Goal: Answer question/provide support: Share knowledge or assist other users

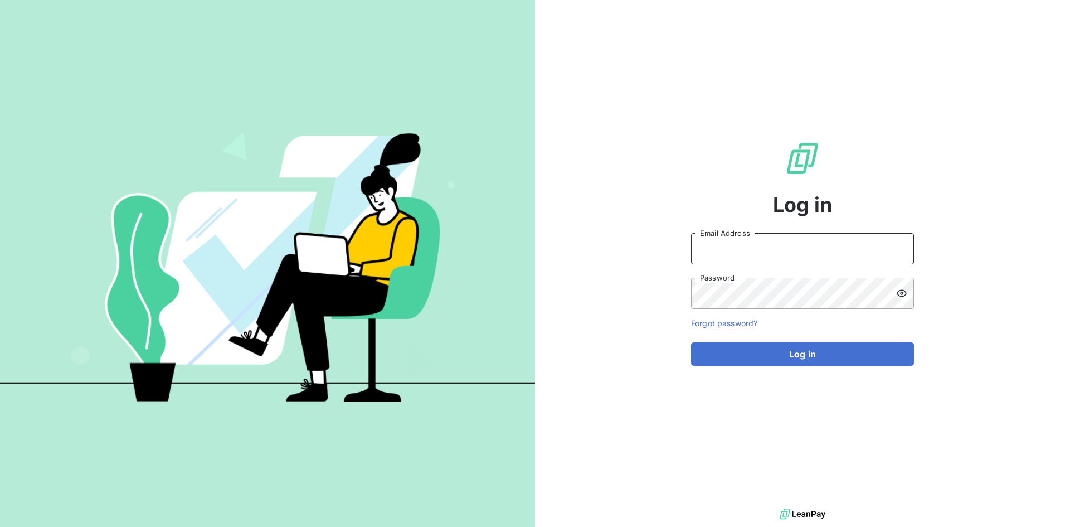
click at [738, 255] on input "Email Address" at bounding box center [802, 248] width 223 height 31
paste input "[PERSON_NAME][EMAIL_ADDRESS][PERSON_NAME][DOMAIN_NAME]"
type input "[PERSON_NAME][EMAIL_ADDRESS][PERSON_NAME][DOMAIN_NAME]"
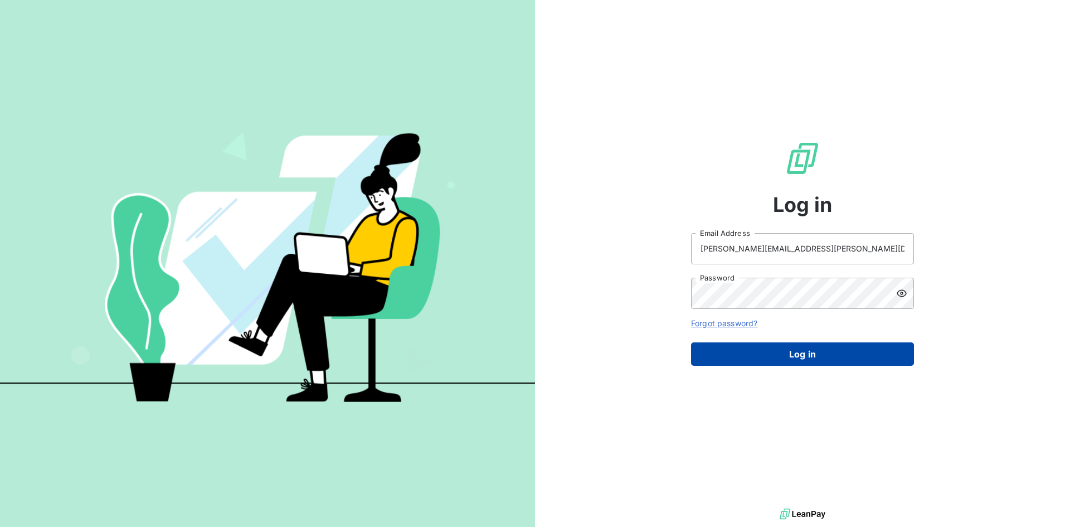
click at [765, 348] on button "Log in" at bounding box center [802, 353] width 223 height 23
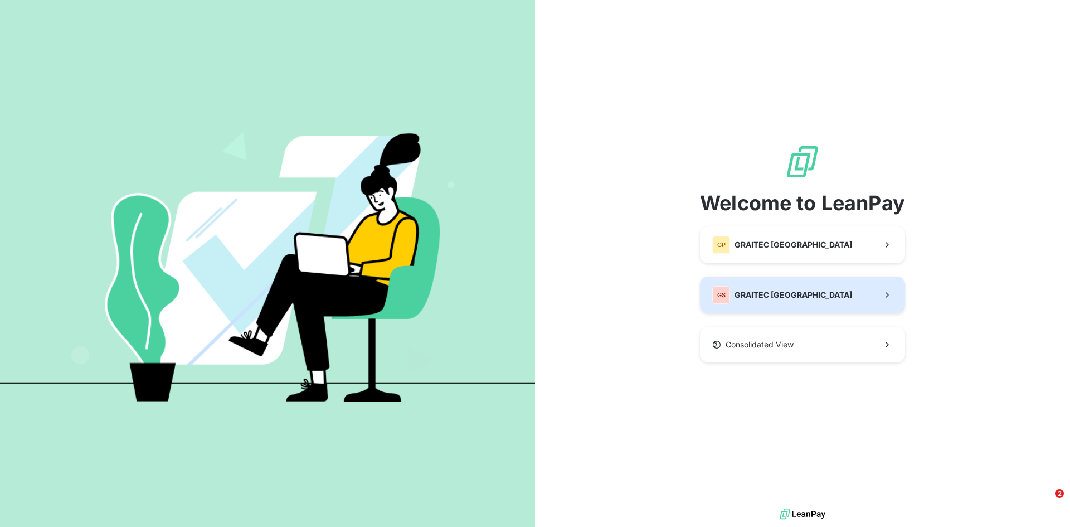
click at [748, 289] on span "GRAITEC [GEOGRAPHIC_DATA]" at bounding box center [794, 294] width 118 height 11
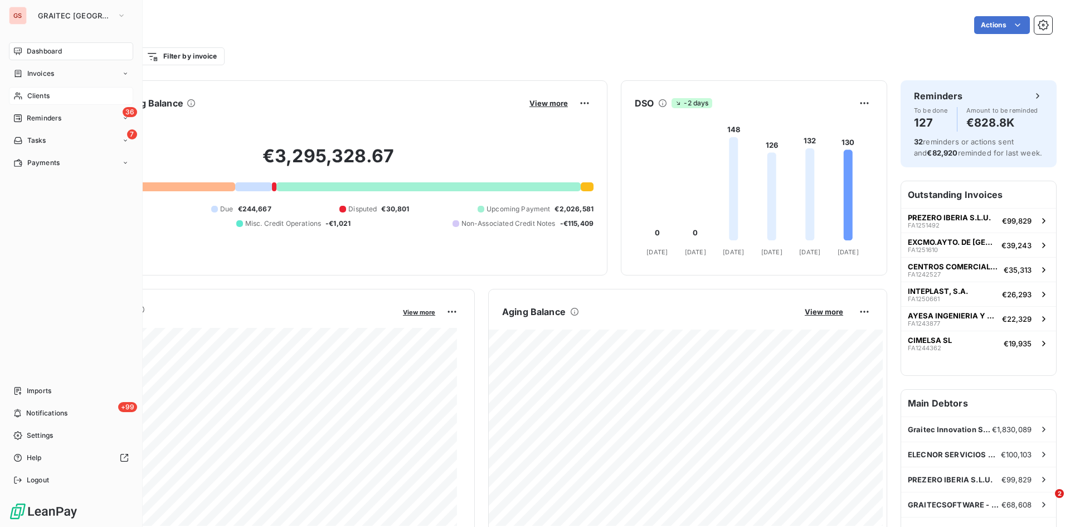
click at [39, 94] on span "Clients" at bounding box center [38, 96] width 22 height 10
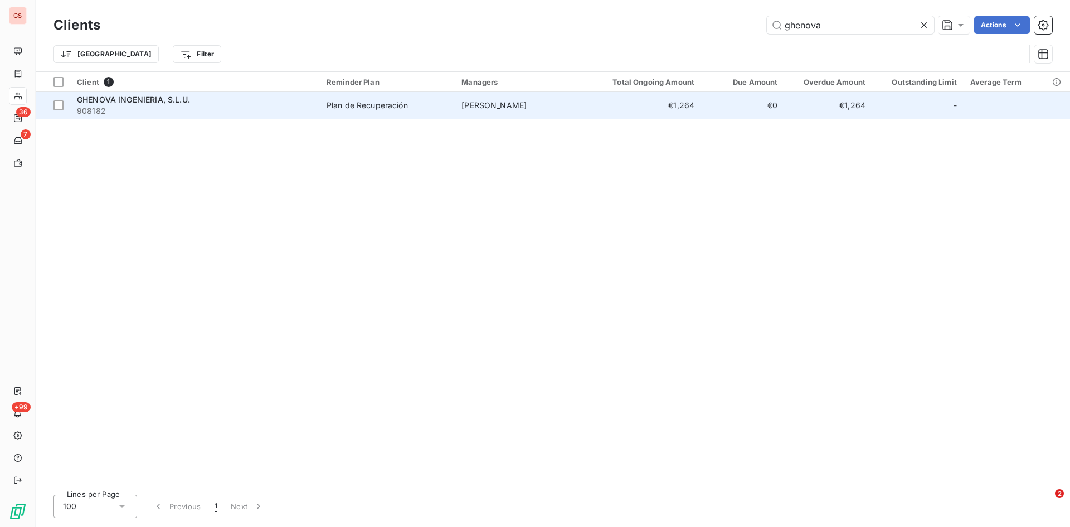
type input "ghenova"
click at [169, 103] on span "GHENOVA INGENIERIA, S.L.U." at bounding box center [133, 99] width 113 height 9
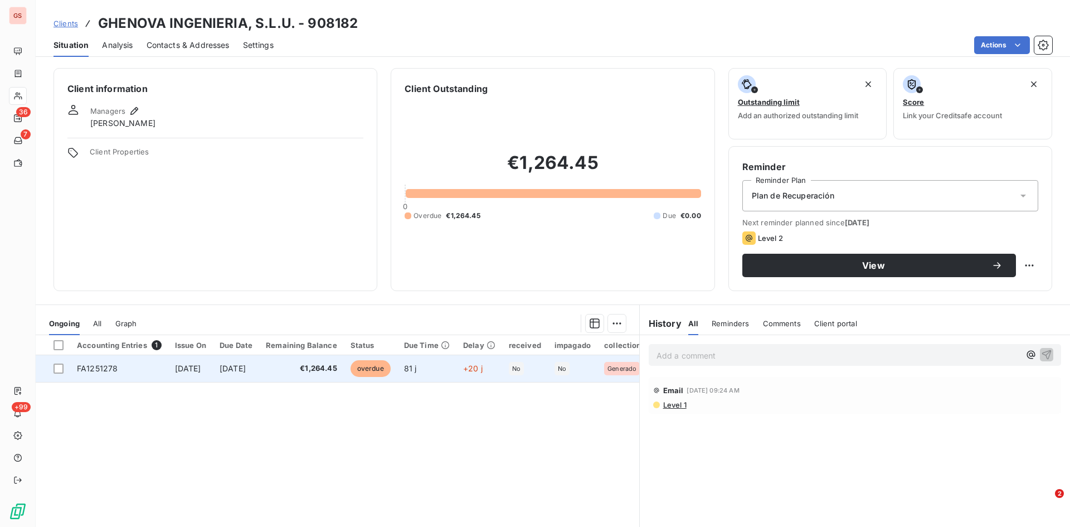
click at [89, 368] on span "FA1251278" at bounding box center [97, 367] width 41 height 9
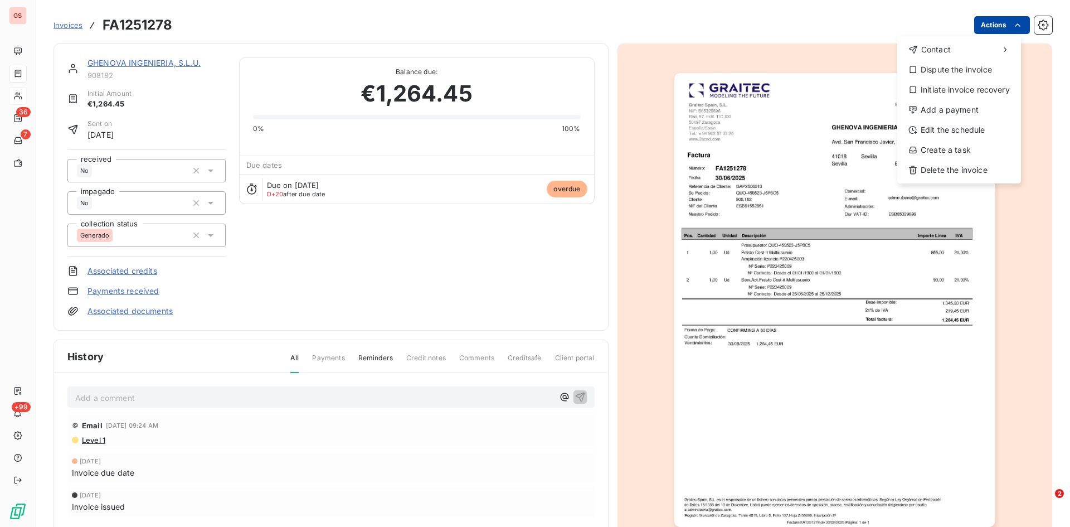
click at [1018, 27] on html "GS 36 7 +99 Invoices FA1251278 Actions Contact Dispute the invoice Initiate inv…" at bounding box center [535, 263] width 1070 height 527
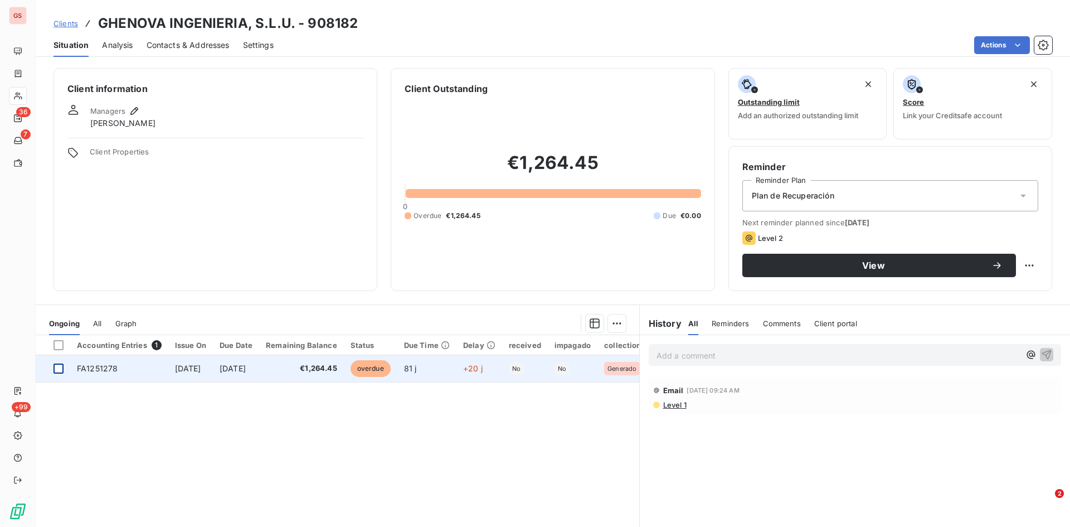
click at [56, 371] on div at bounding box center [59, 368] width 10 height 10
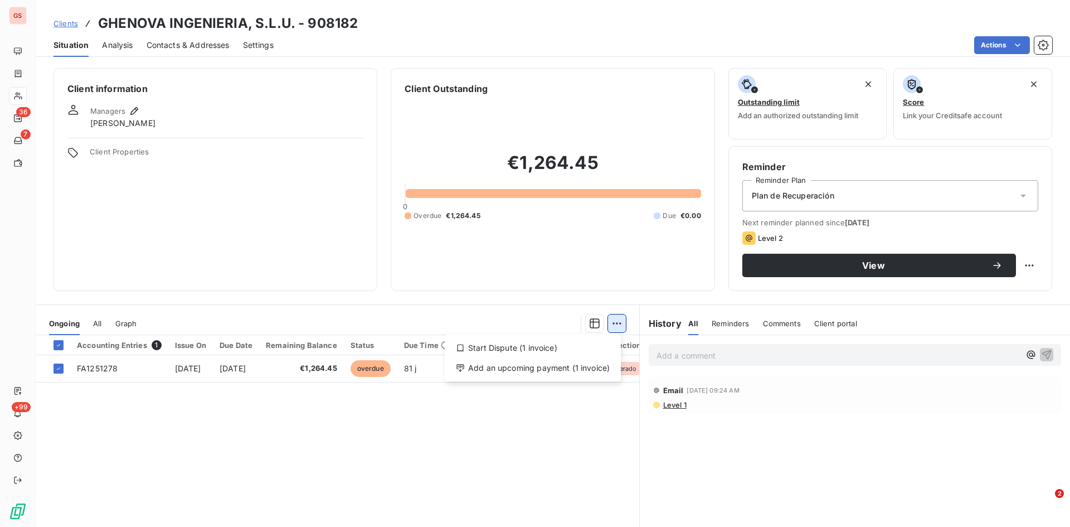
click at [615, 323] on html "GS 36 7 +99 Clients GHENOVA INGENIERIA, S.L.U. - 908182 Situation Analysis Cont…" at bounding box center [535, 263] width 1070 height 527
click at [525, 369] on div "Add an upcoming payment (1 invoice)" at bounding box center [532, 368] width 167 height 18
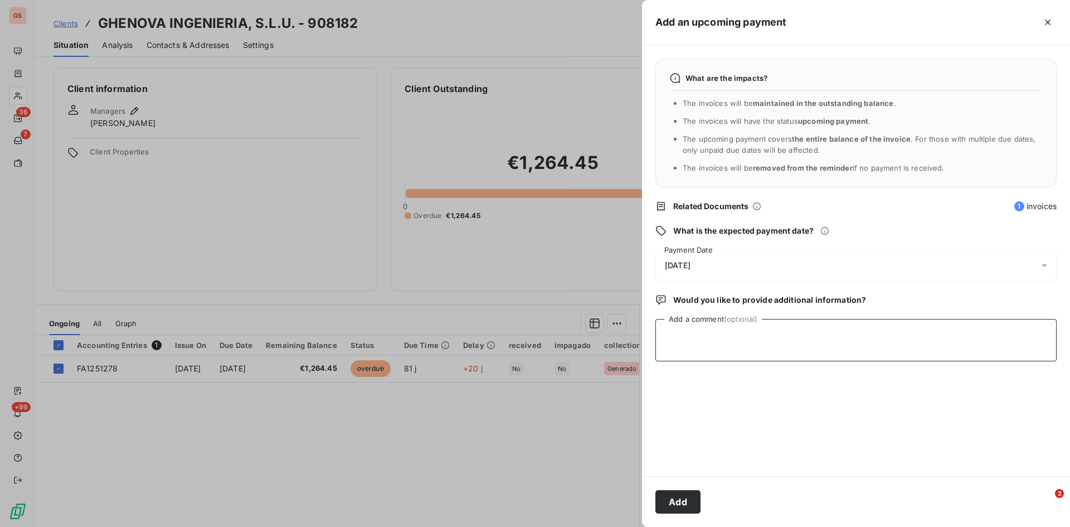
click at [784, 334] on textarea "Add a comment (optional)" at bounding box center [856, 340] width 401 height 42
type textarea "Recibimos confirming [PERSON_NAME] con vto [DATE]"
click at [690, 491] on button "Add" at bounding box center [678, 501] width 45 height 23
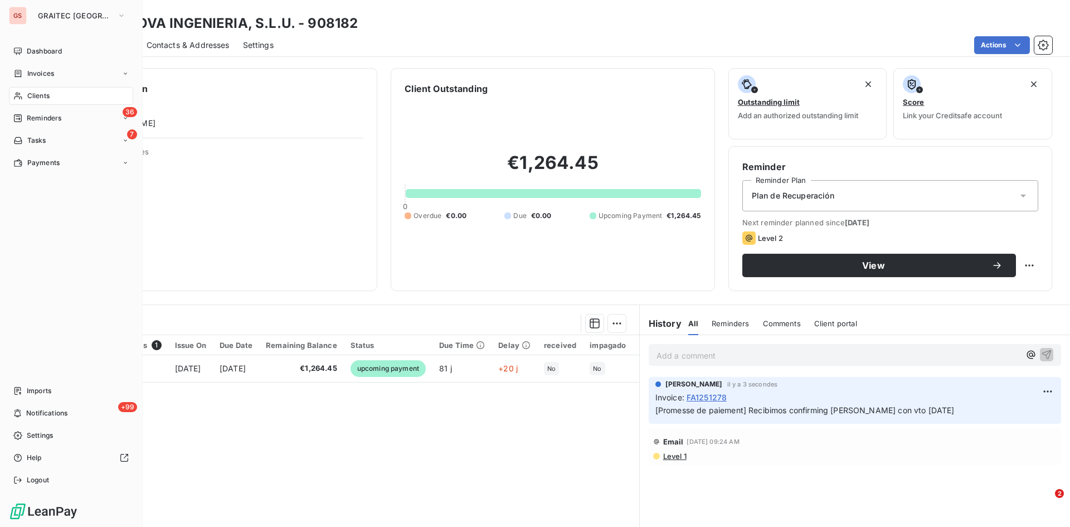
click at [34, 95] on span "Clients" at bounding box center [38, 96] width 22 height 10
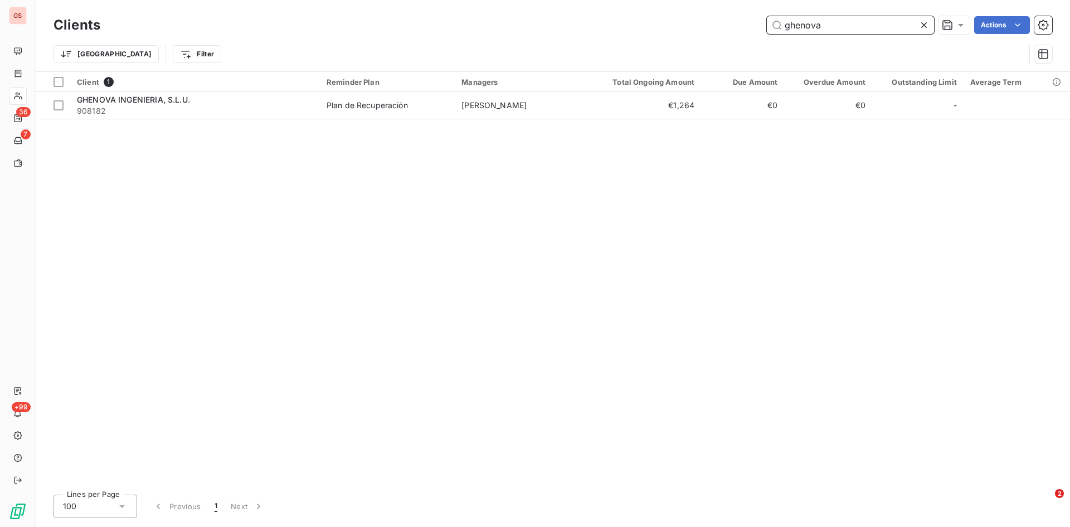
drag, startPoint x: 820, startPoint y: 25, endPoint x: 720, endPoint y: 26, distance: 99.8
click at [720, 26] on div "ghenova Actions" at bounding box center [583, 25] width 939 height 18
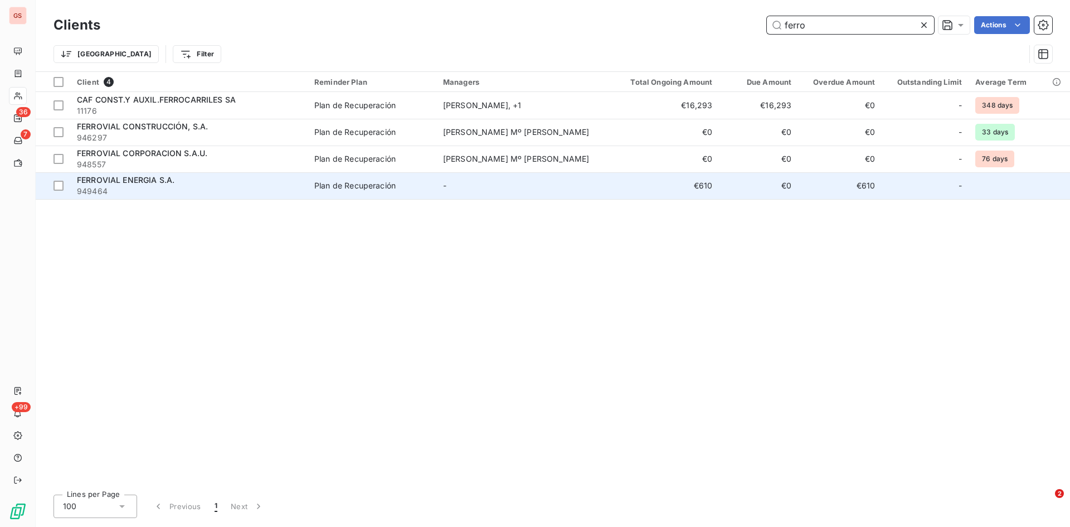
type input "ferro"
click at [142, 182] on span "FERROVIAL ENERGIA S.A." at bounding box center [126, 179] width 98 height 9
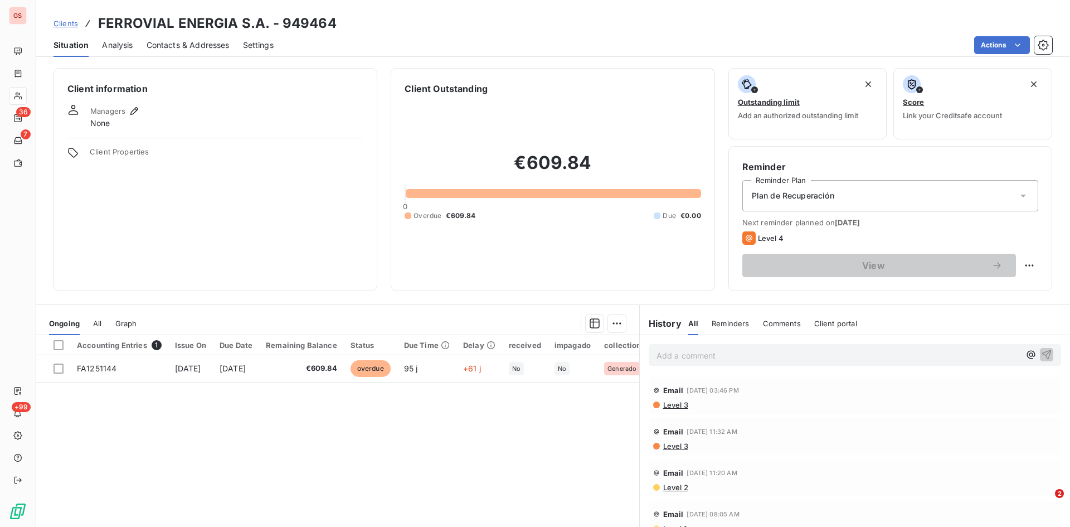
click at [683, 402] on span "Level 3" at bounding box center [675, 404] width 26 height 9
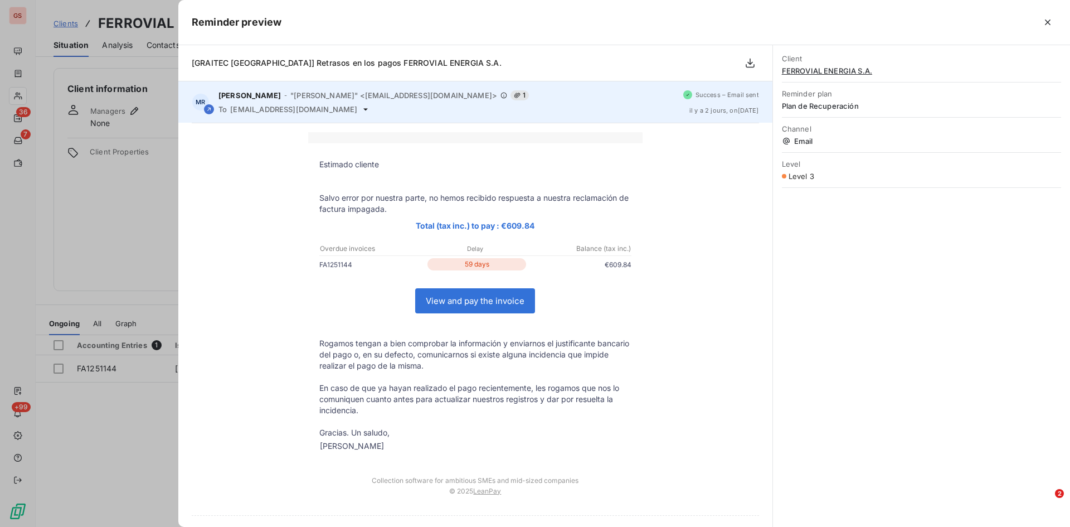
click at [361, 107] on icon at bounding box center [365, 109] width 9 height 9
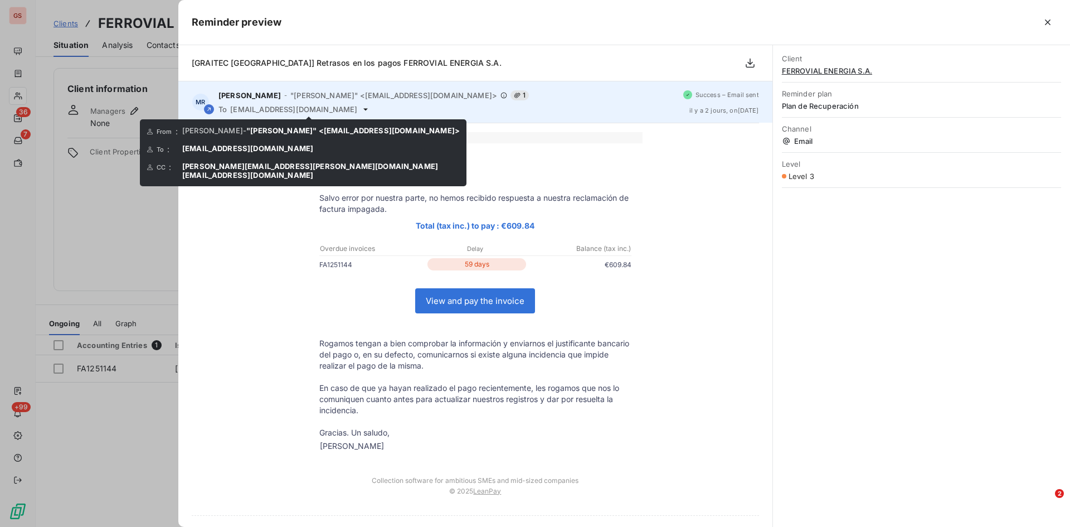
click at [361, 110] on icon at bounding box center [365, 109] width 9 height 9
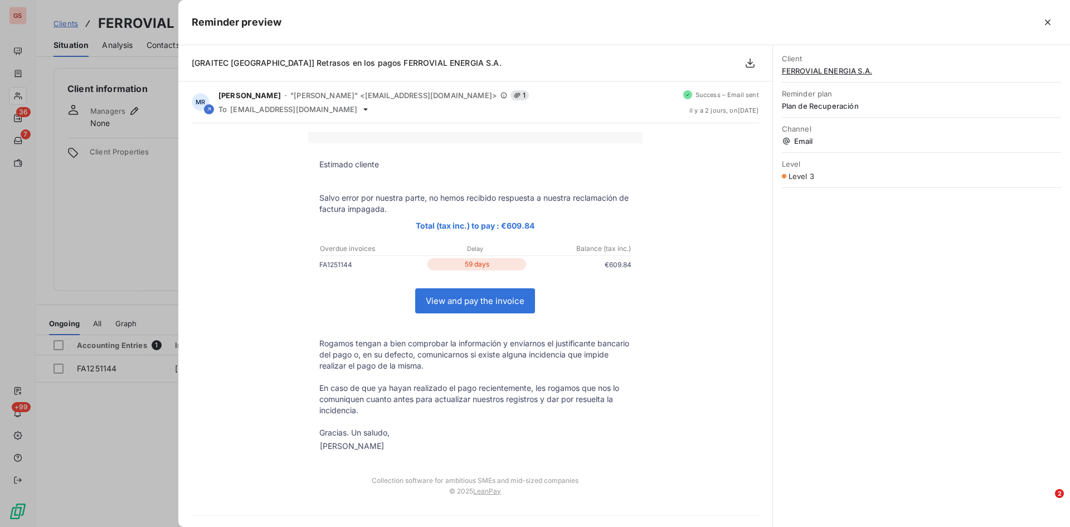
drag, startPoint x: 1047, startPoint y: 20, endPoint x: 941, endPoint y: 15, distance: 106.6
click at [1047, 21] on icon "button" at bounding box center [1047, 22] width 11 height 11
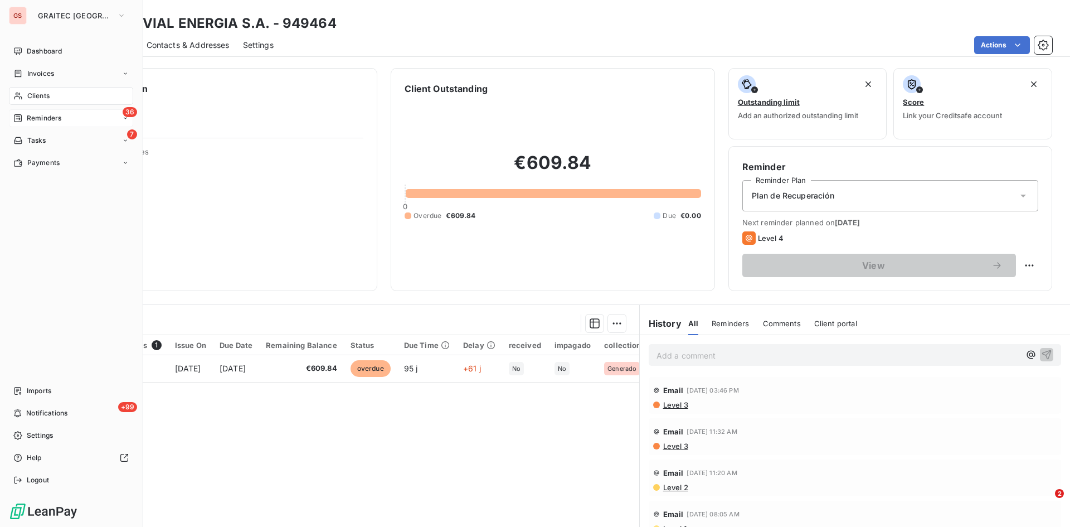
click at [41, 117] on span "Reminders" at bounding box center [44, 118] width 35 height 10
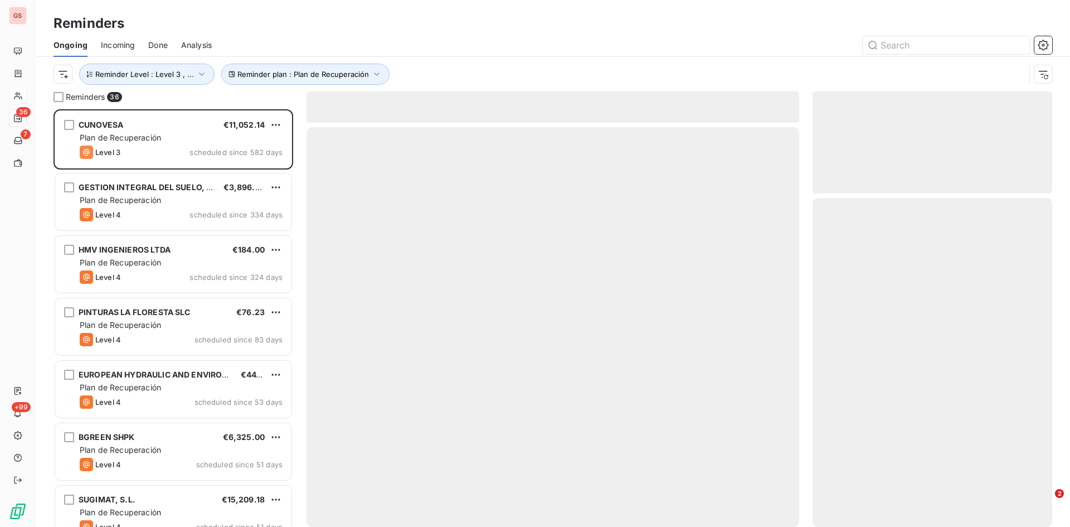
scroll to position [409, 231]
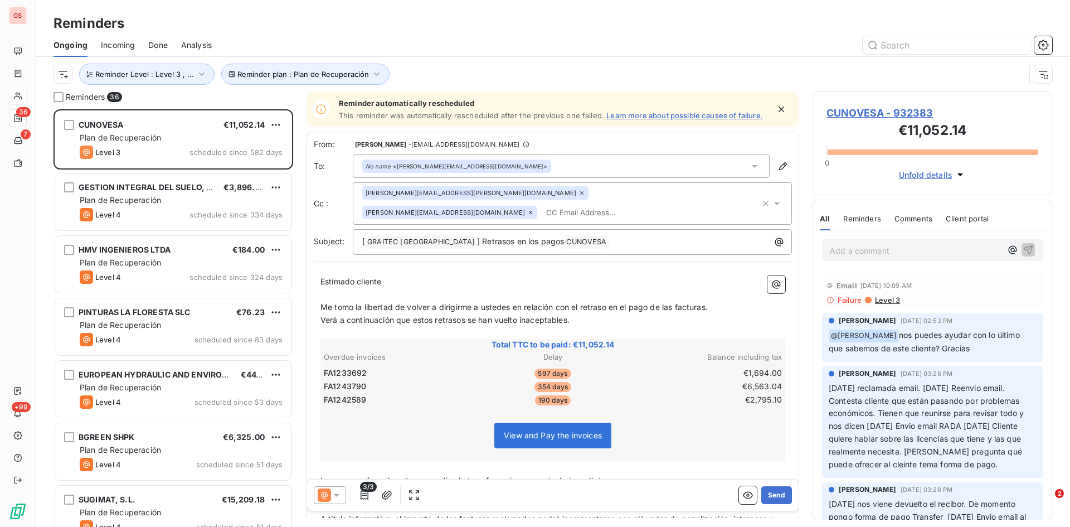
click at [152, 47] on span "Done" at bounding box center [158, 45] width 20 height 11
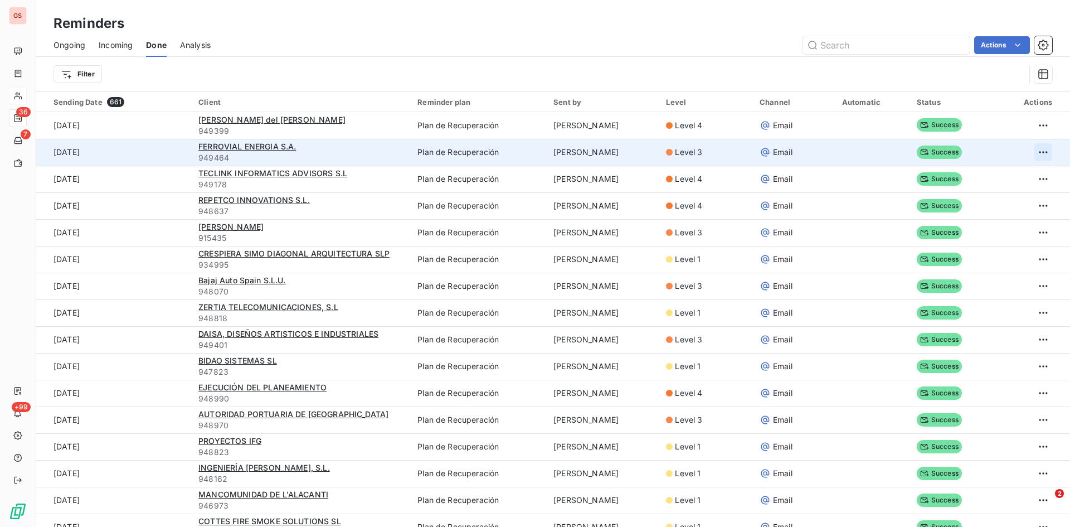
click at [1023, 150] on html "GS 36 7 +99 Reminders Ongoing Incoming Done Analysis Actions Filter Sending Dat…" at bounding box center [535, 263] width 1070 height 527
click at [982, 178] on div "Resend reminder" at bounding box center [989, 177] width 89 height 18
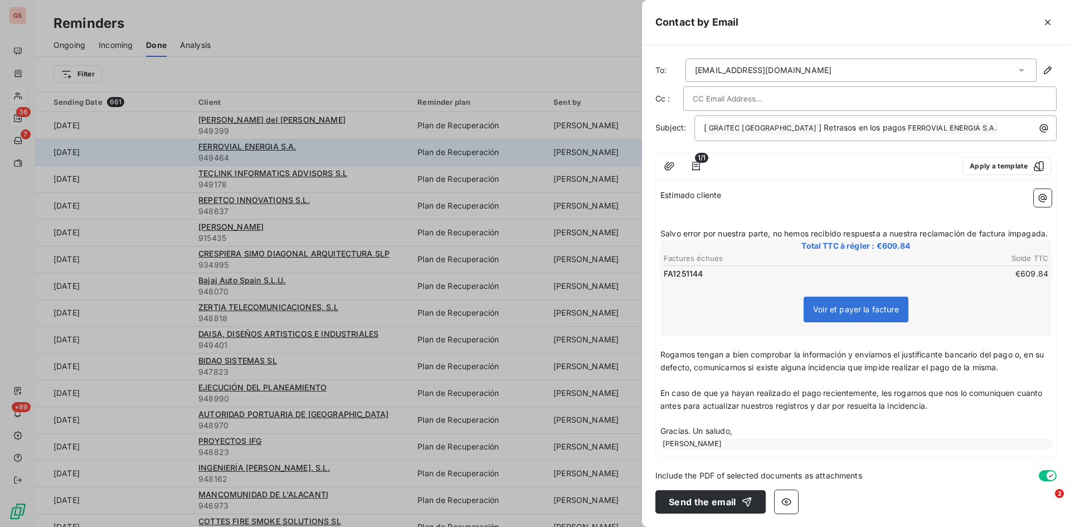
click at [869, 92] on div at bounding box center [870, 98] width 355 height 17
click at [1007, 99] on input "text" at bounding box center [870, 98] width 355 height 17
click at [1007, 97] on div at bounding box center [870, 98] width 355 height 17
click at [659, 225] on div "Estimado cliente ﻿ ﻿ Salvo error por nuestra parte, no hemos recibido respuesta…" at bounding box center [856, 321] width 400 height 273
click at [664, 233] on div "Estimado cliente ﻿ ﻿ Salvo error por nuestra parte, no hemos recibido respuesta…" at bounding box center [856, 321] width 400 height 273
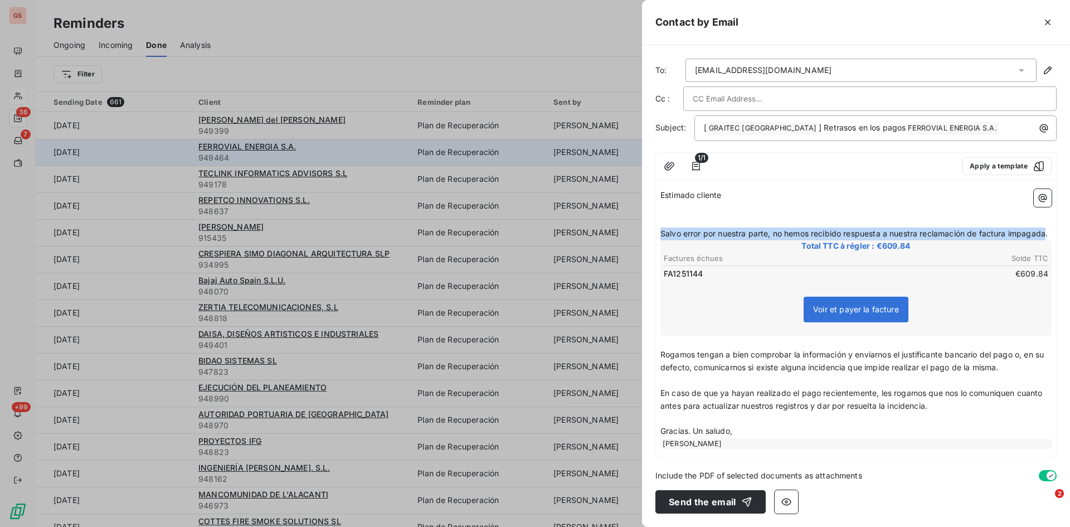
drag, startPoint x: 1049, startPoint y: 234, endPoint x: 622, endPoint y: 231, distance: 427.6
click at [622, 526] on div "Contact by Email To: [EMAIL_ADDRESS][DOMAIN_NAME] Cc : Subject: [ GRAITEC [GEOG…" at bounding box center [535, 527] width 1070 height 0
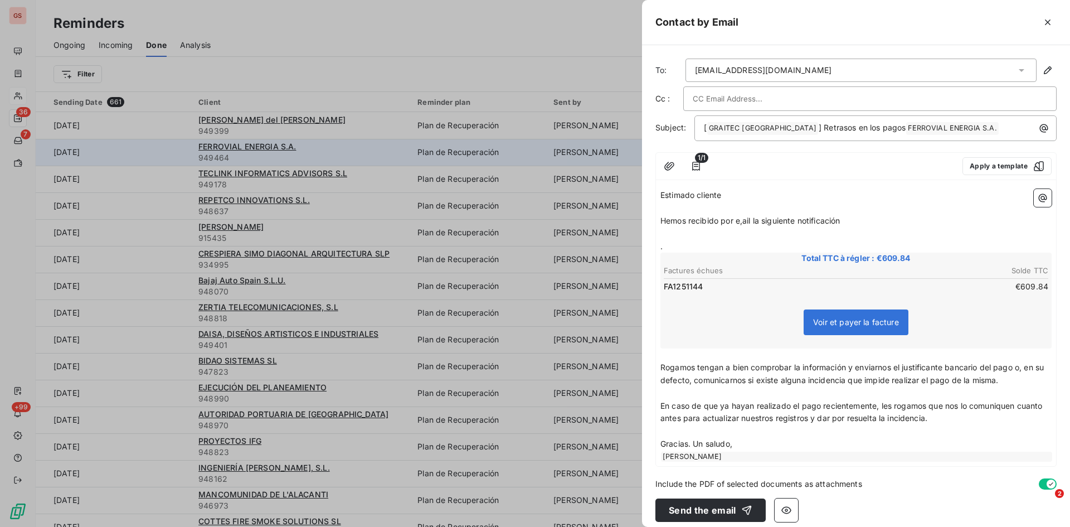
drag, startPoint x: 705, startPoint y: 238, endPoint x: 680, endPoint y: 231, distance: 26.0
click at [680, 231] on p "﻿" at bounding box center [856, 233] width 391 height 13
click at [668, 167] on icon "button" at bounding box center [669, 166] width 11 height 11
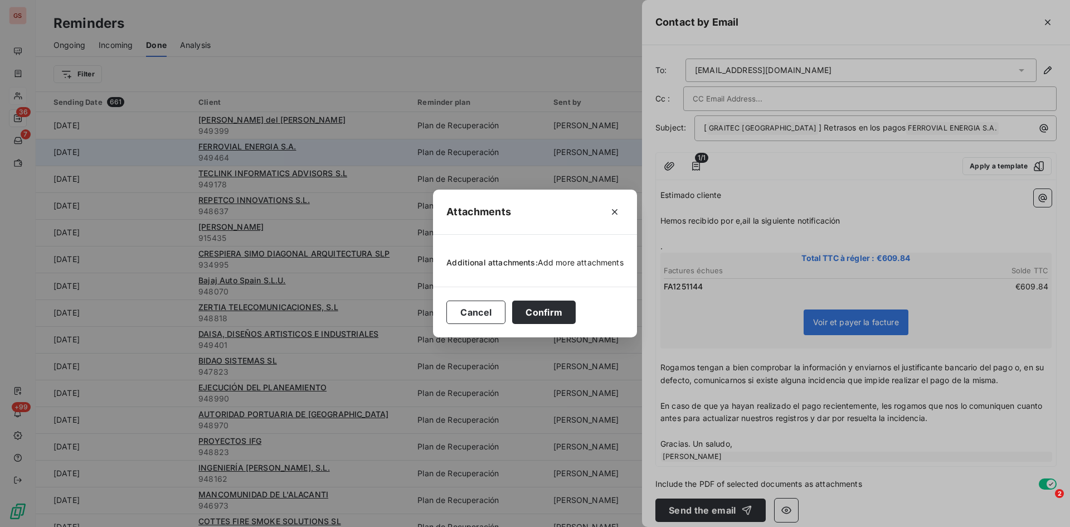
click at [582, 260] on span "Add more attachments" at bounding box center [581, 262] width 86 height 9
click at [565, 262] on span "Add more attachments" at bounding box center [581, 262] width 86 height 9
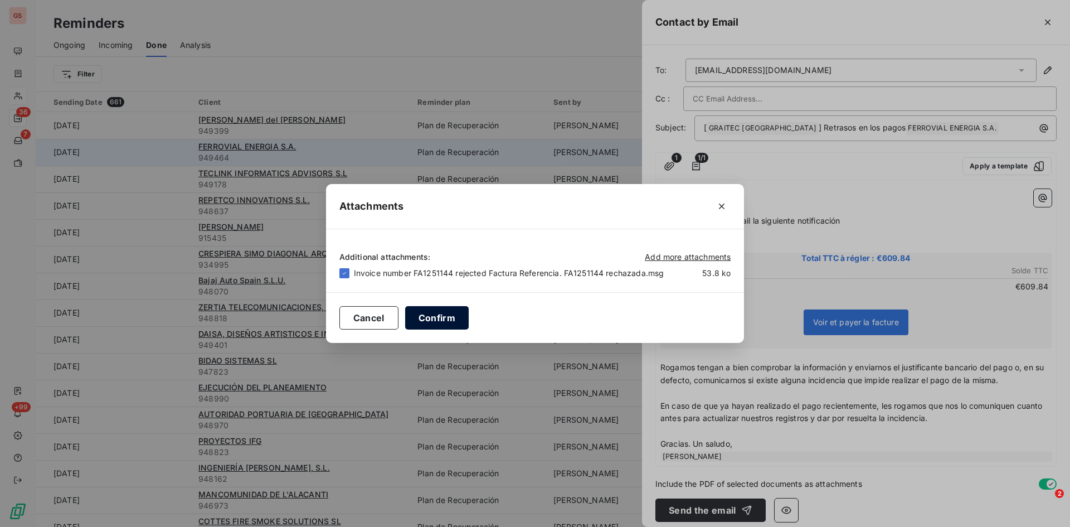
click at [449, 318] on button "Confirm" at bounding box center [437, 317] width 64 height 23
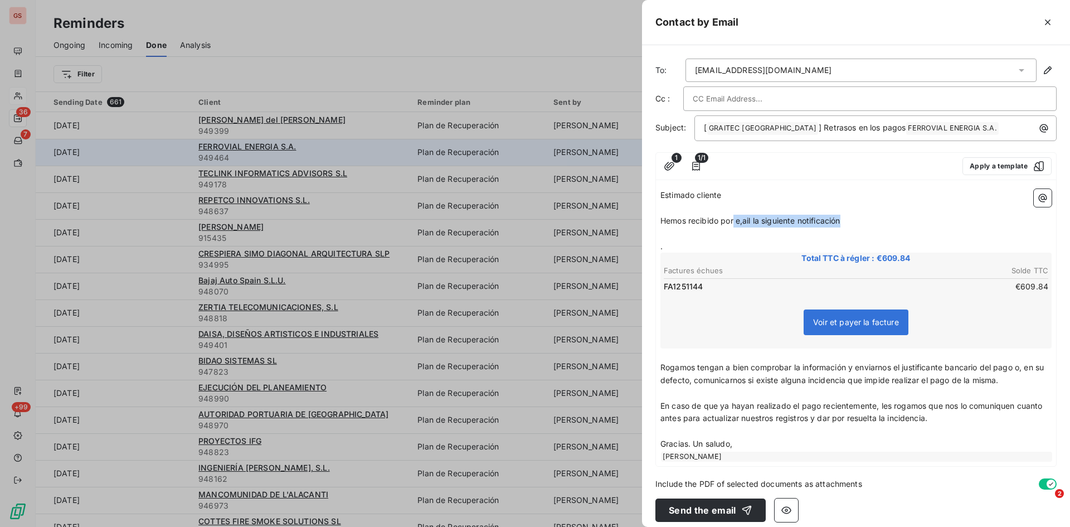
drag, startPoint x: 851, startPoint y: 219, endPoint x: 734, endPoint y: 219, distance: 117.6
click at [734, 219] on p "Hemos recibido por e,ail la siguiente notificación" at bounding box center [856, 221] width 391 height 13
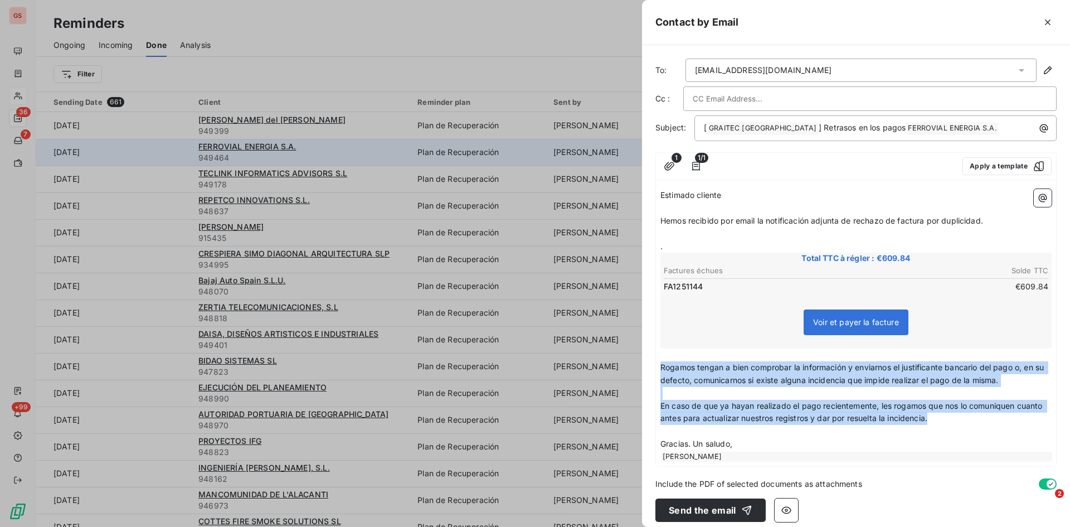
drag, startPoint x: 968, startPoint y: 421, endPoint x: 655, endPoint y: 363, distance: 318.2
click at [655, 363] on div "To: [EMAIL_ADDRESS][DOMAIN_NAME] Cc : Subject: [ GRAITEC [GEOGRAPHIC_DATA] ﻿ ] …" at bounding box center [856, 286] width 428 height 482
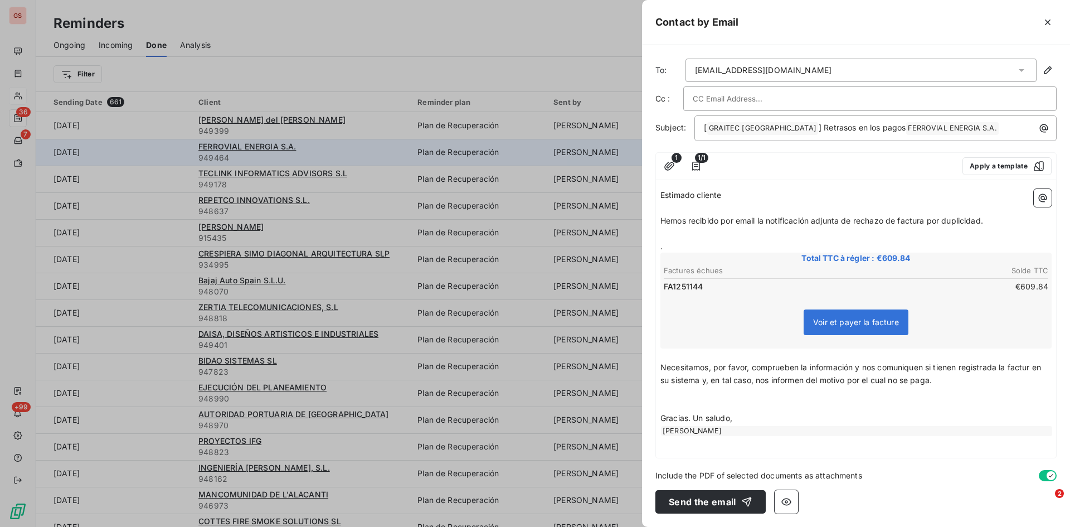
click at [1035, 370] on span "Necesitamos, por favor, comprueben la información y nos comuniquen si tienen re…" at bounding box center [852, 373] width 383 height 22
click at [946, 375] on p "Necesitamos, por favor, comprueben la información y nos comuniquen si tienen re…" at bounding box center [856, 374] width 391 height 26
click at [695, 168] on icon "button" at bounding box center [696, 166] width 11 height 11
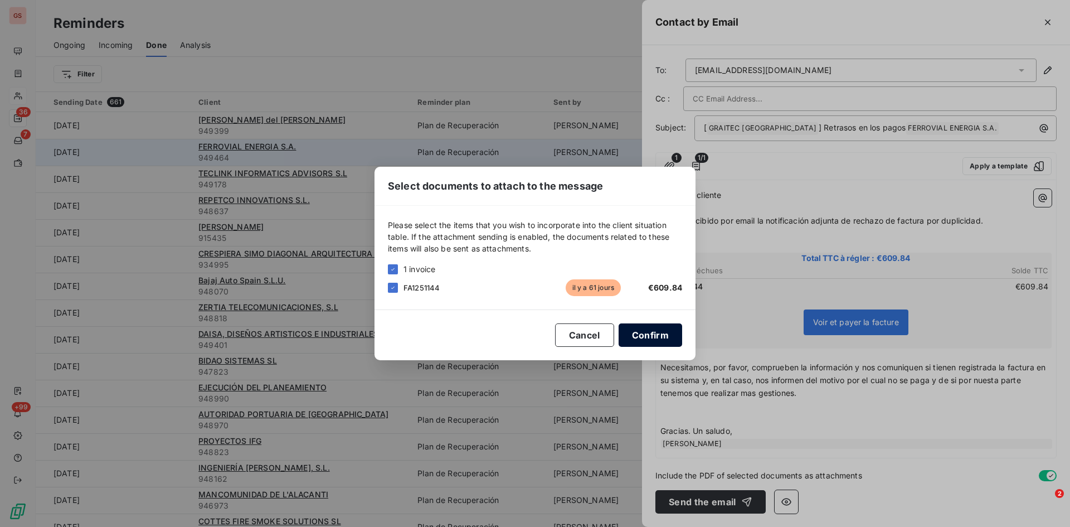
click at [669, 343] on button "Confirm" at bounding box center [651, 334] width 64 height 23
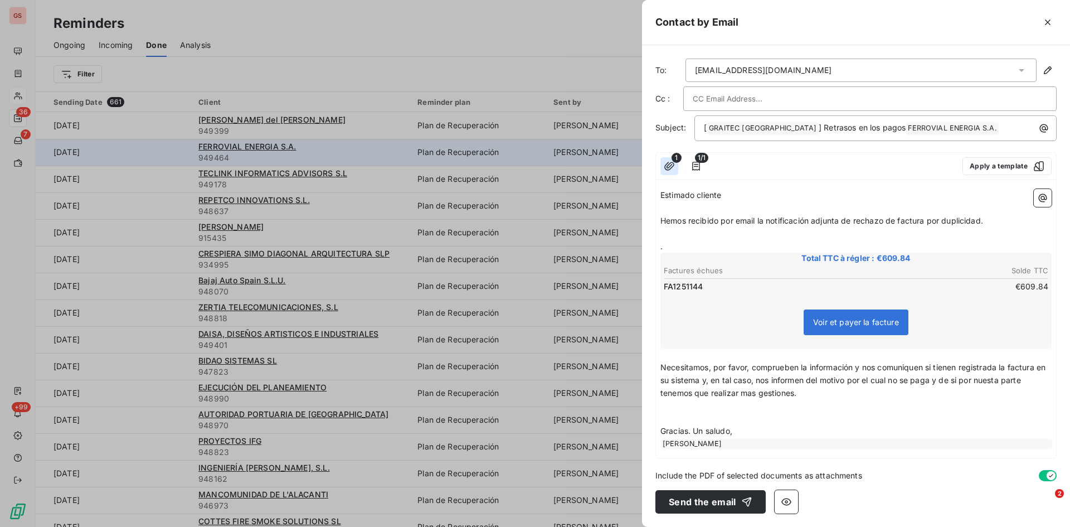
click at [672, 169] on icon "button" at bounding box center [669, 166] width 11 height 11
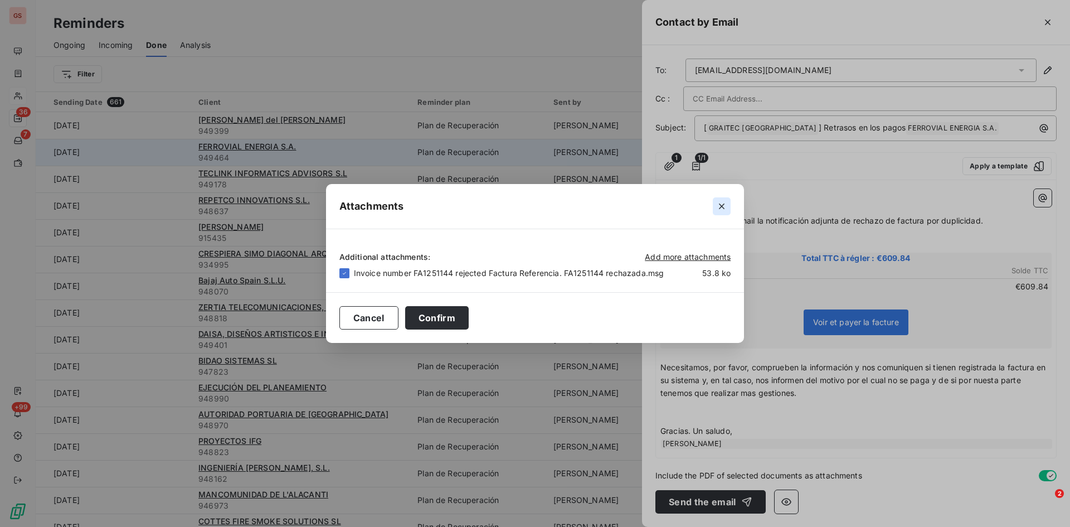
click at [720, 206] on icon "button" at bounding box center [722, 207] width 6 height 6
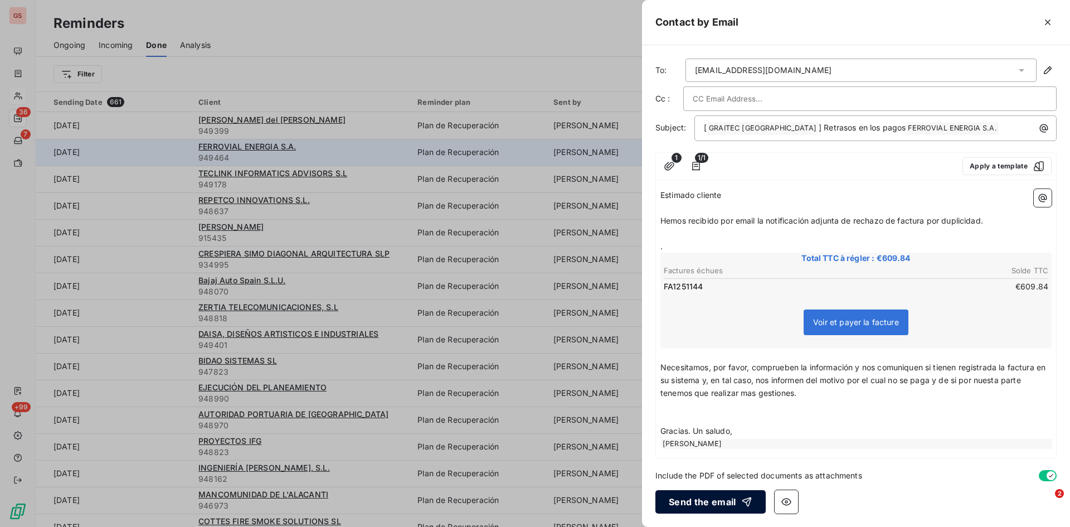
click at [693, 496] on button "Send the email" at bounding box center [711, 501] width 110 height 23
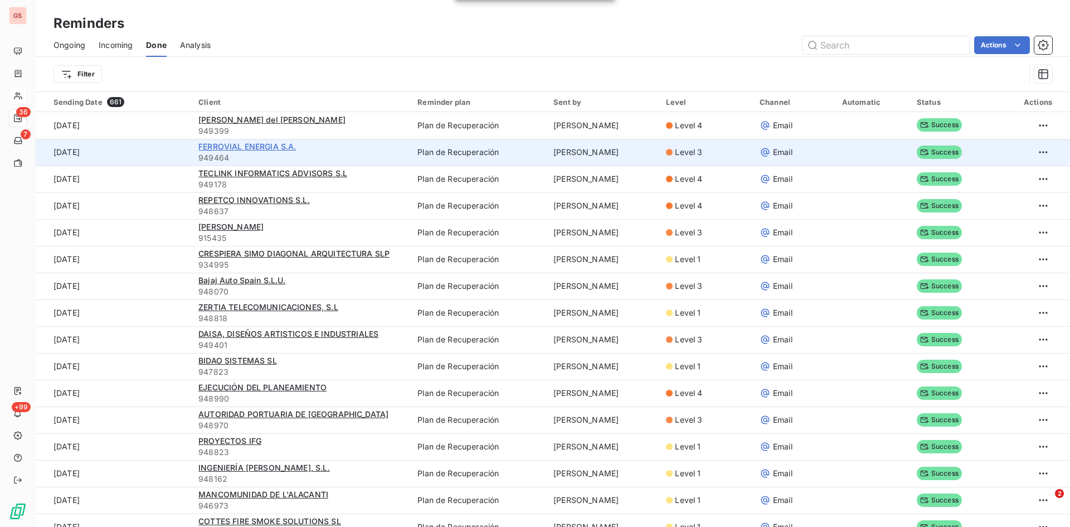
click at [211, 148] on span "FERROVIAL ENERGIA S.A." at bounding box center [247, 146] width 98 height 9
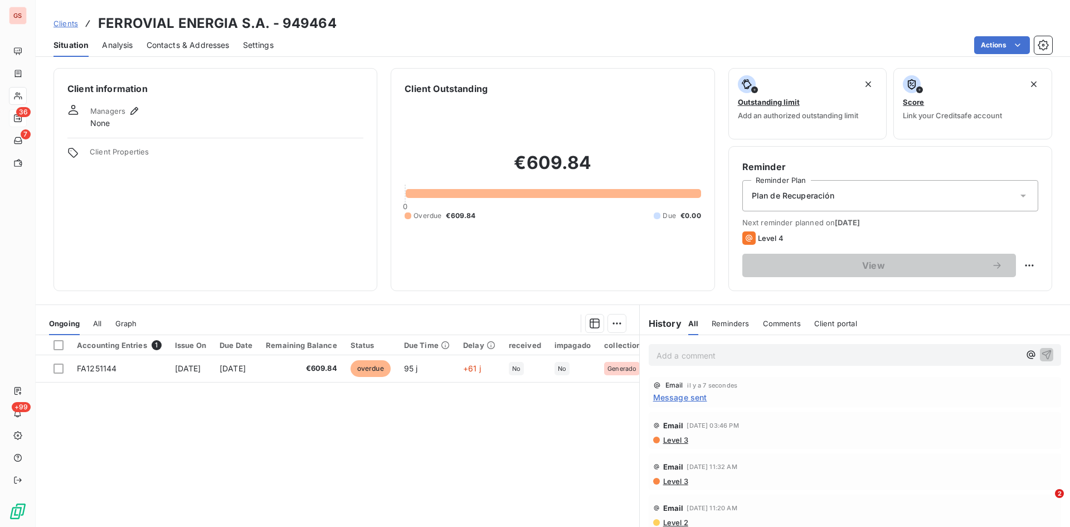
click at [668, 358] on p "Add a comment ﻿" at bounding box center [838, 355] width 363 height 14
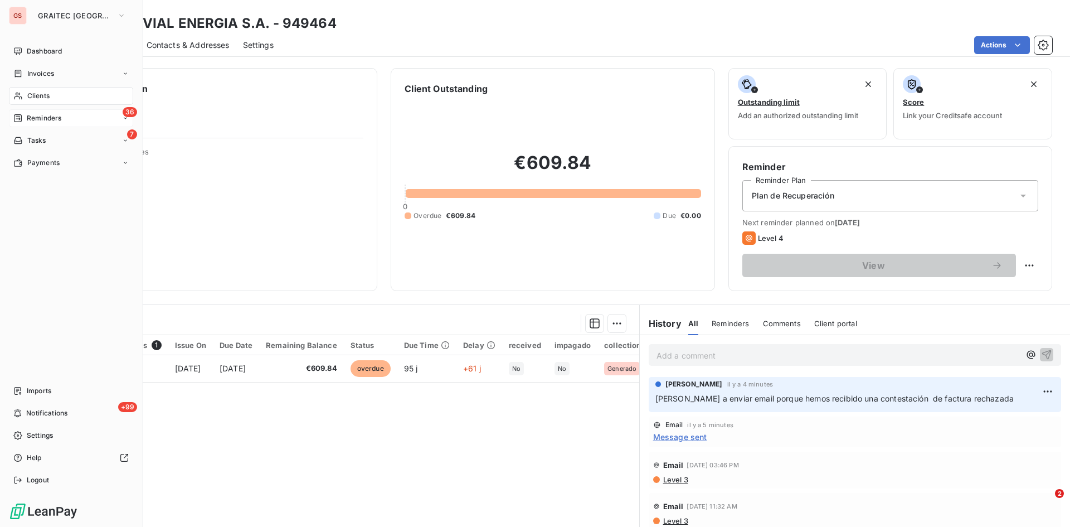
click at [23, 96] on div "Clients" at bounding box center [71, 96] width 124 height 18
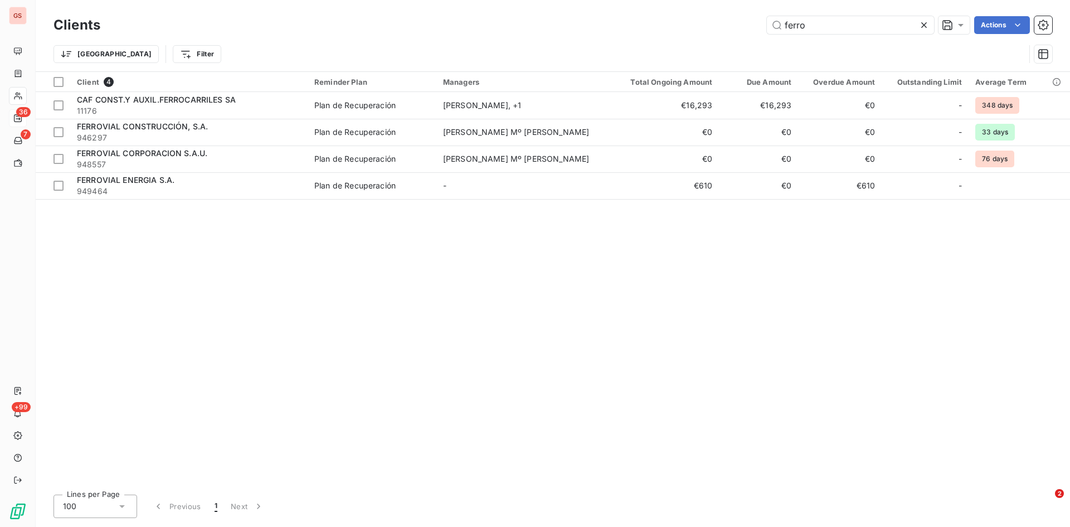
drag, startPoint x: 808, startPoint y: 23, endPoint x: 701, endPoint y: 32, distance: 107.9
click at [701, 32] on div "[PERSON_NAME] Actions" at bounding box center [583, 25] width 939 height 18
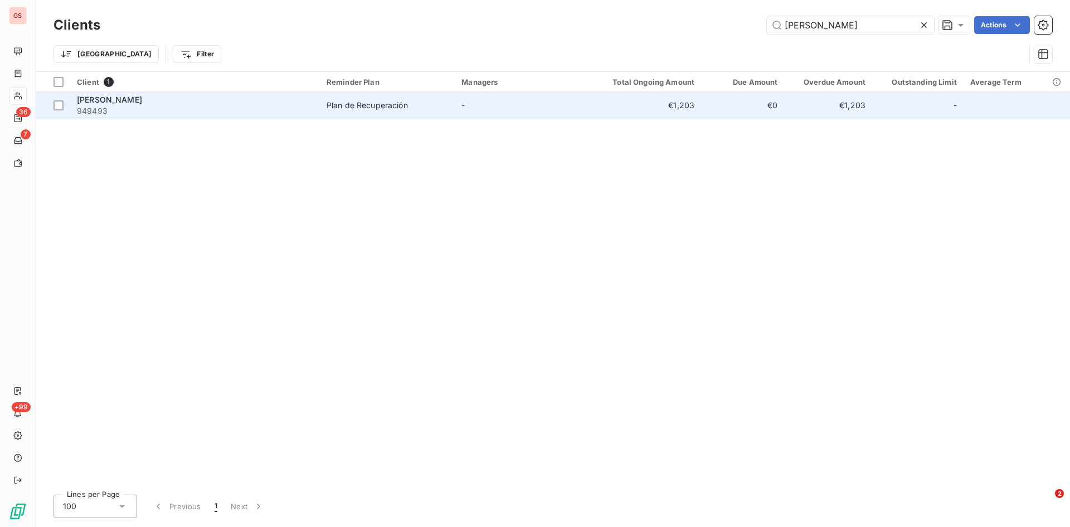
type input "[PERSON_NAME]"
click at [129, 103] on span "[PERSON_NAME]" at bounding box center [109, 99] width 65 height 9
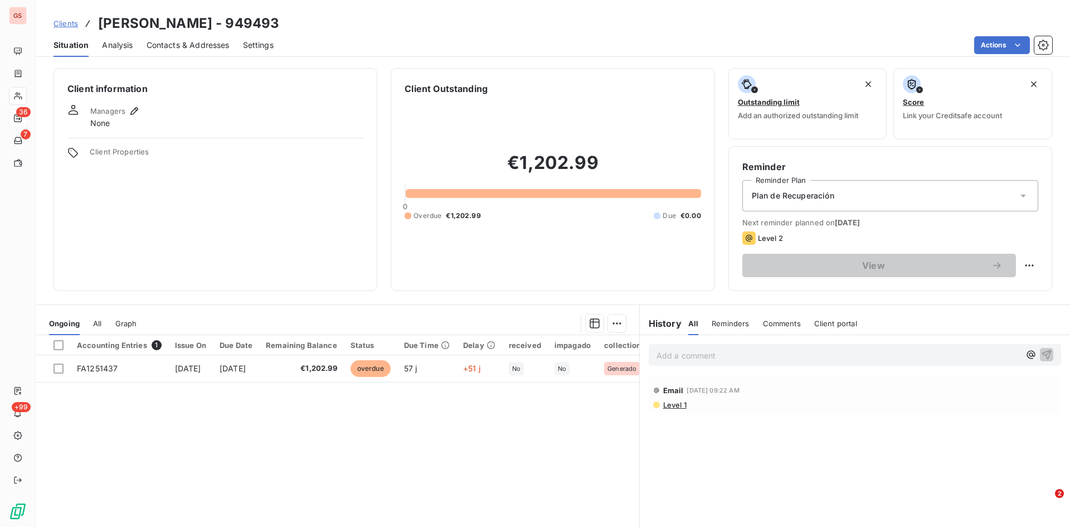
click at [711, 353] on p "Add a comment ﻿" at bounding box center [838, 355] width 363 height 14
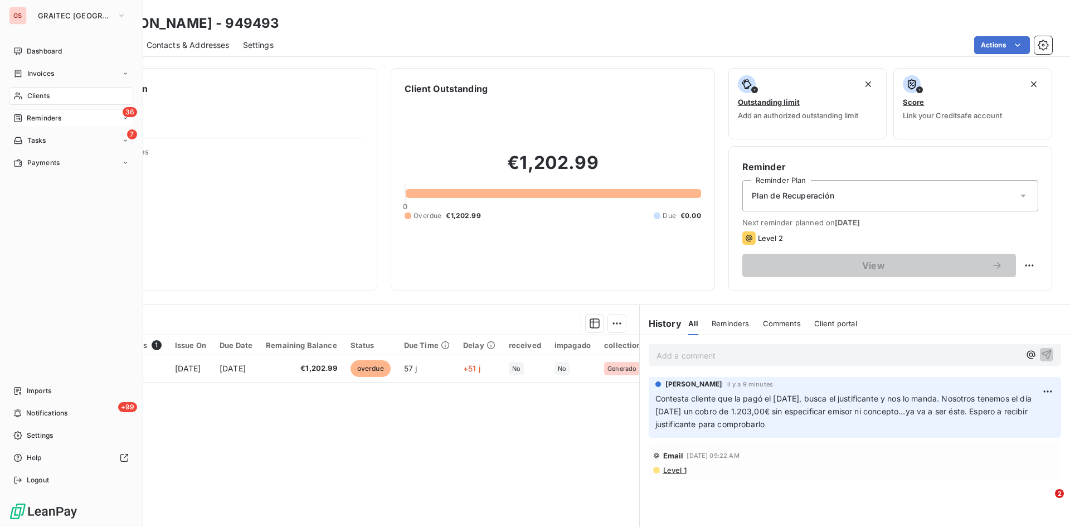
click at [42, 93] on span "Clients" at bounding box center [38, 96] width 22 height 10
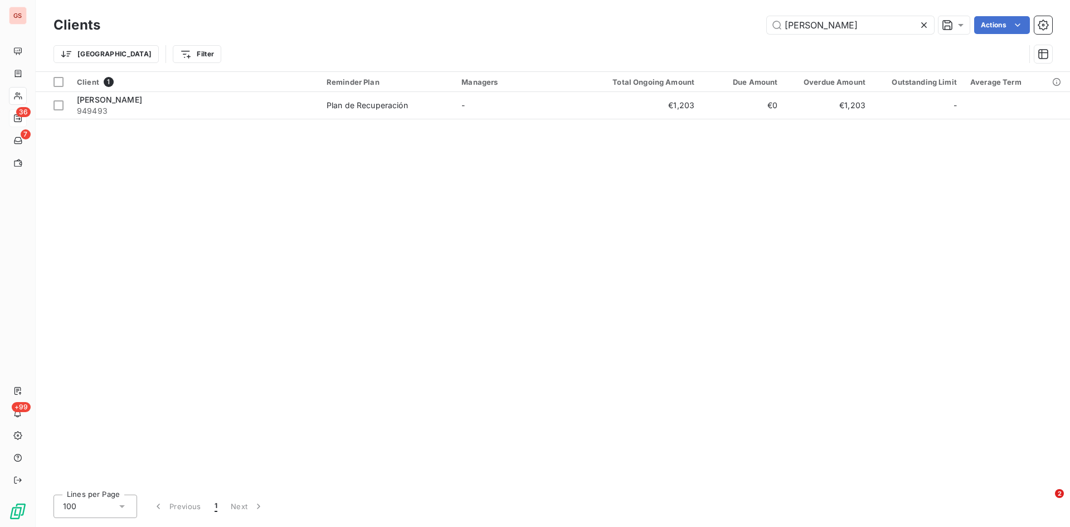
drag, startPoint x: 853, startPoint y: 25, endPoint x: 723, endPoint y: 25, distance: 129.9
click at [723, 25] on div "[PERSON_NAME] f Actions" at bounding box center [583, 25] width 939 height 18
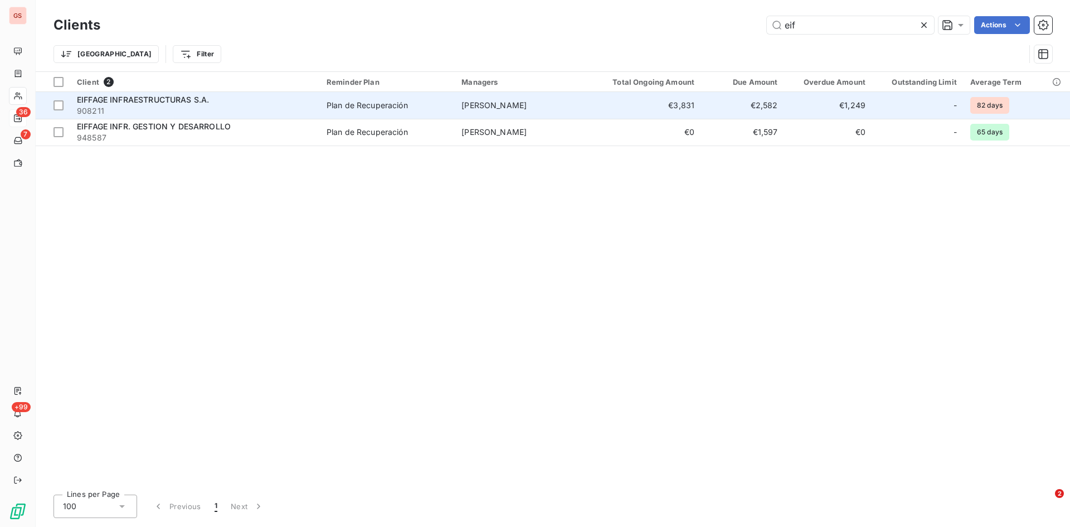
type input "eif"
click at [187, 96] on span "EIFFAGE INFRAESTRUCTURAS S.A." at bounding box center [143, 99] width 132 height 9
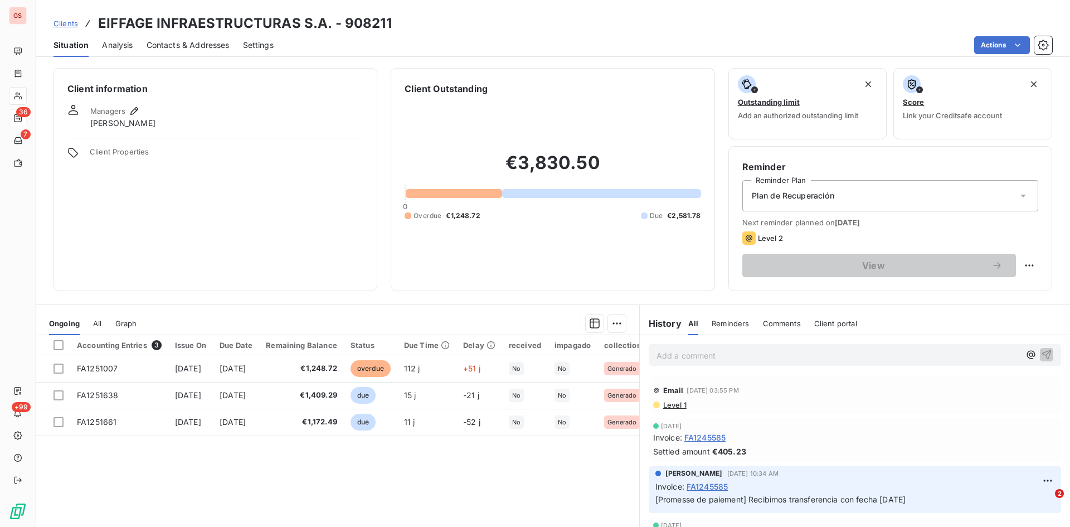
click at [719, 350] on p "Add a comment ﻿" at bounding box center [838, 355] width 363 height 14
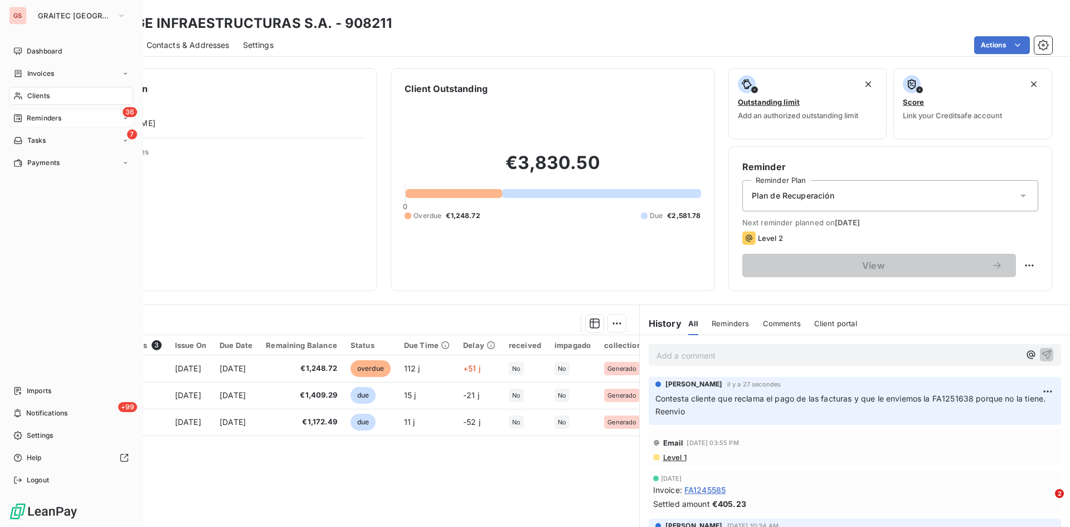
click at [36, 97] on span "Clients" at bounding box center [38, 96] width 22 height 10
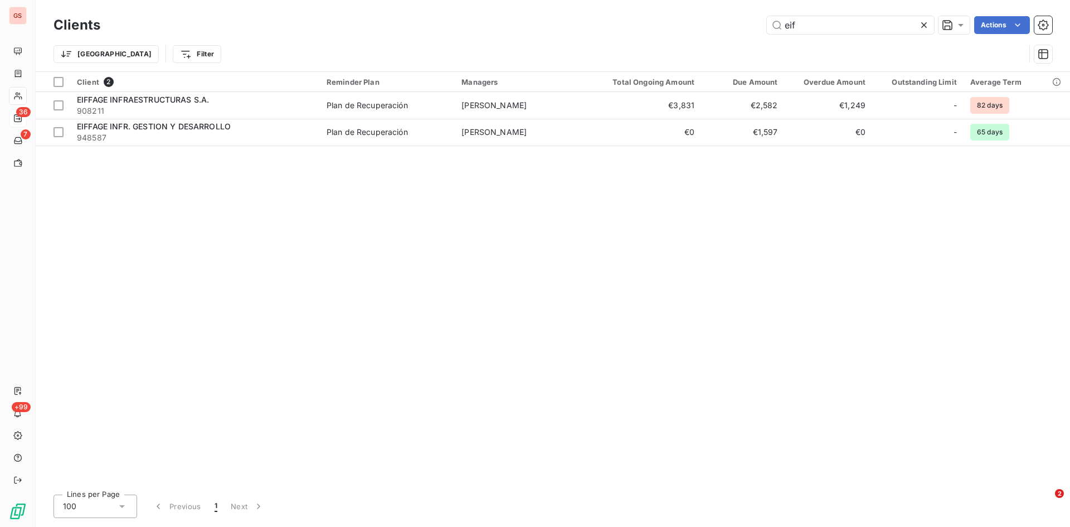
drag, startPoint x: 807, startPoint y: 20, endPoint x: 720, endPoint y: 28, distance: 86.8
click at [720, 27] on div "eif Actions" at bounding box center [583, 25] width 939 height 18
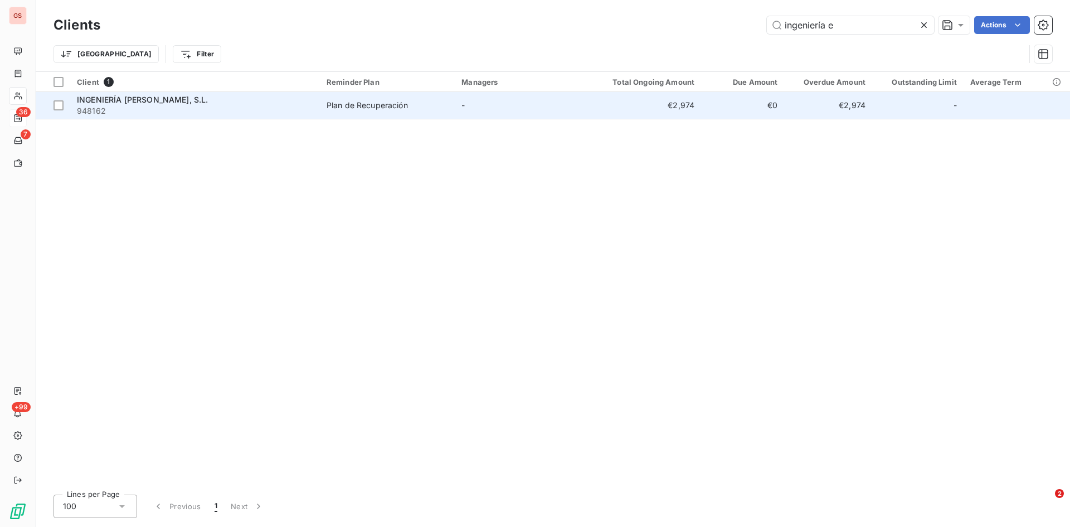
type input "ingeniería e"
click at [166, 105] on span "948162" at bounding box center [195, 110] width 236 height 11
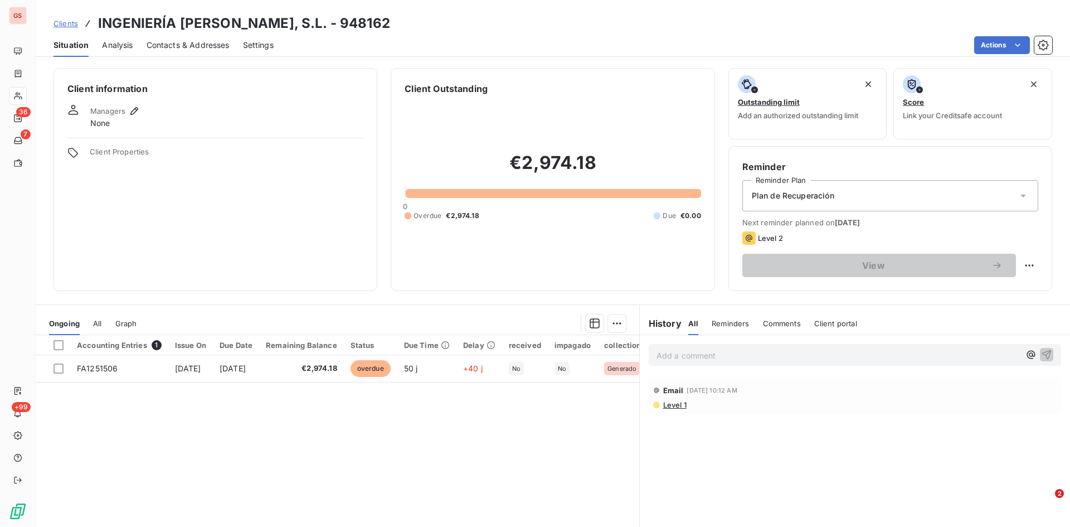
click at [722, 372] on div "Add a comment ﻿" at bounding box center [855, 355] width 430 height 40
click at [695, 355] on p "Add a comment ﻿" at bounding box center [838, 355] width 363 height 14
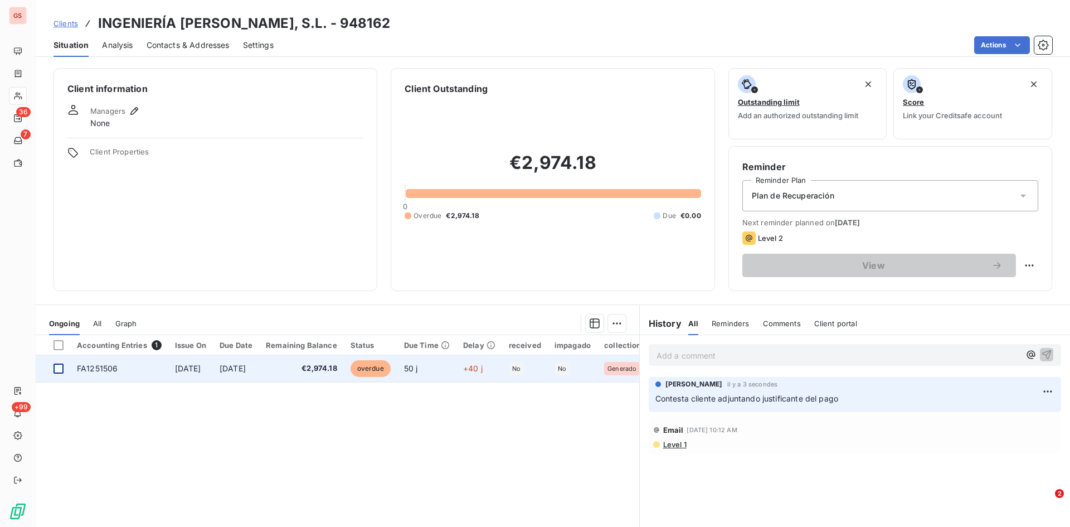
click at [61, 370] on div at bounding box center [59, 368] width 10 height 10
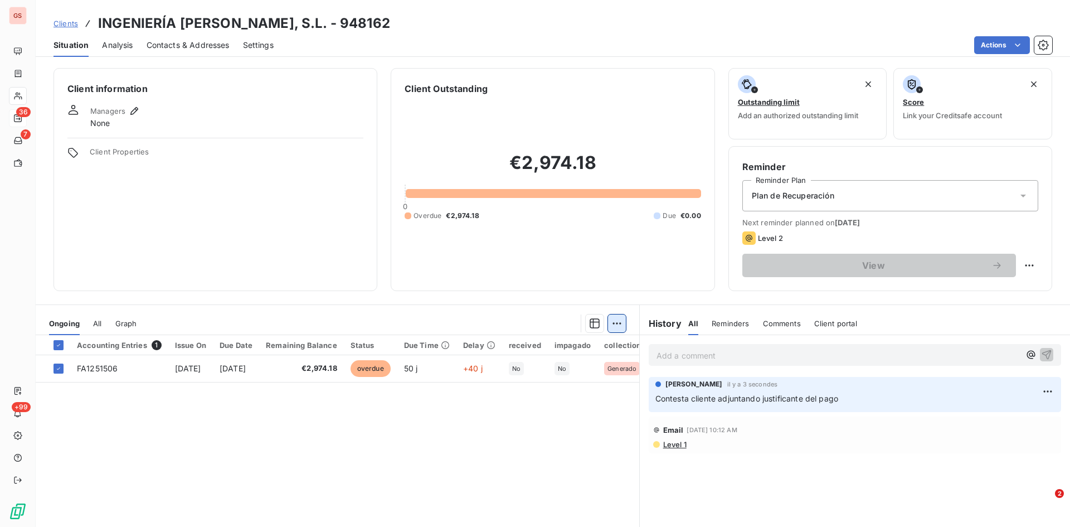
click at [610, 328] on html "GS 36 7 +99 Clients INGENIERÍA [PERSON_NAME], S.L. - 948162 Situation Analysis …" at bounding box center [535, 263] width 1070 height 527
click at [541, 371] on div "Add an upcoming payment (1 invoice)" at bounding box center [532, 368] width 167 height 18
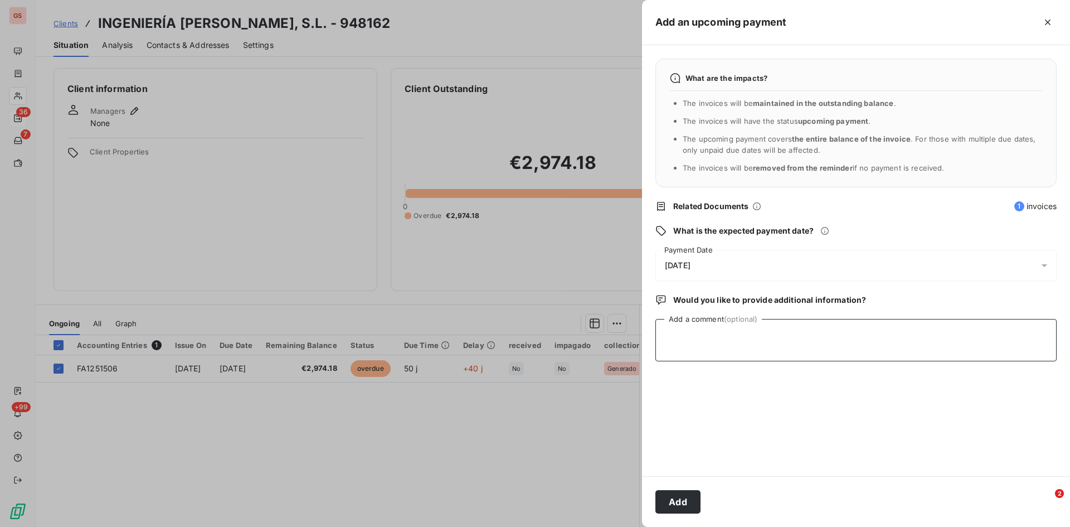
click at [731, 337] on textarea "Add a comment (optional)" at bounding box center [856, 340] width 401 height 42
type textarea "Cliente envía justificante"
click at [681, 499] on button "Add" at bounding box center [678, 501] width 45 height 23
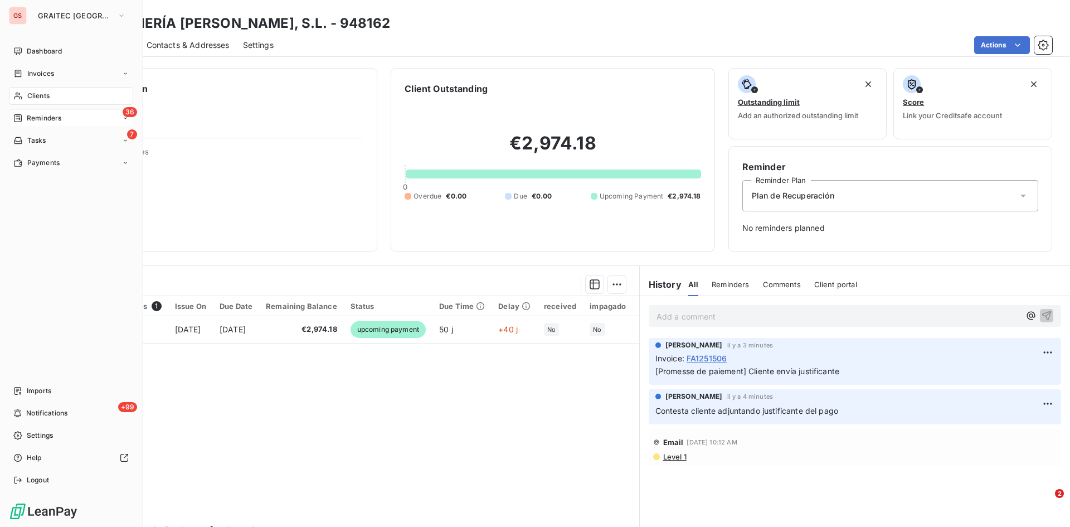
click at [22, 99] on icon at bounding box center [18, 96] width 8 height 7
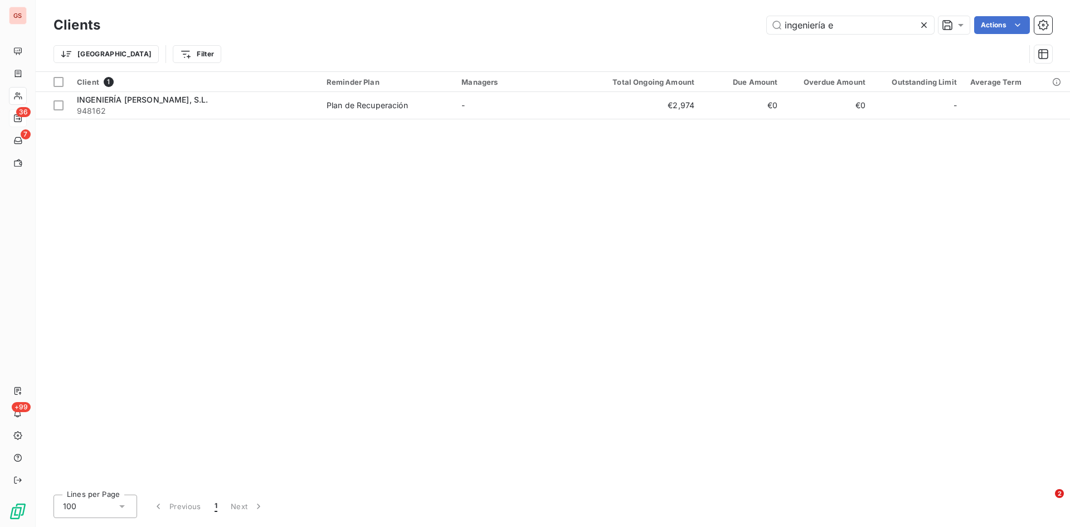
drag, startPoint x: 858, startPoint y: 21, endPoint x: 653, endPoint y: 25, distance: 205.2
click at [653, 25] on div "ingeniería e Actions" at bounding box center [583, 25] width 939 height 18
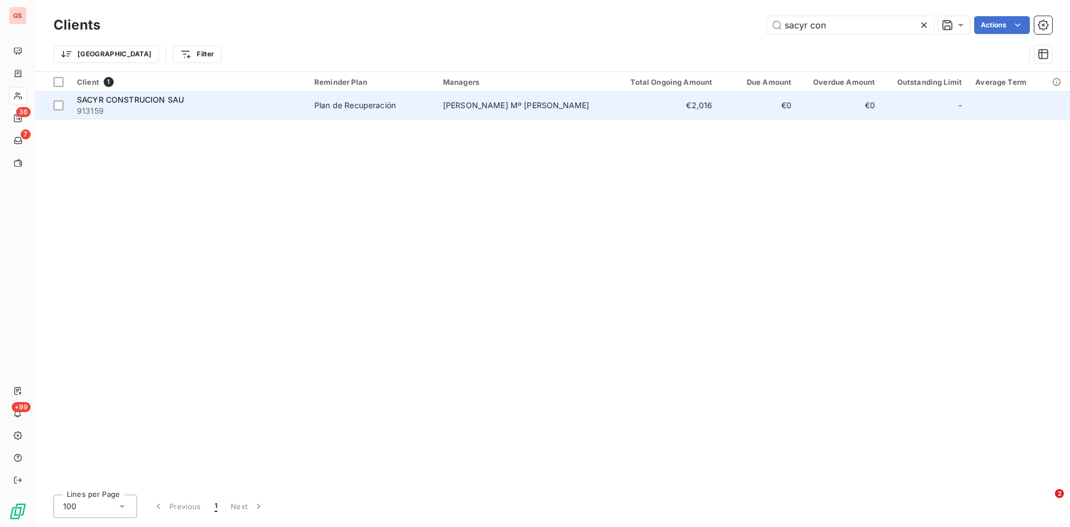
type input "sacyr con"
click at [106, 104] on span "SACYR CONSTRUCION SAU" at bounding box center [130, 99] width 107 height 9
